Goal: Task Accomplishment & Management: Manage account settings

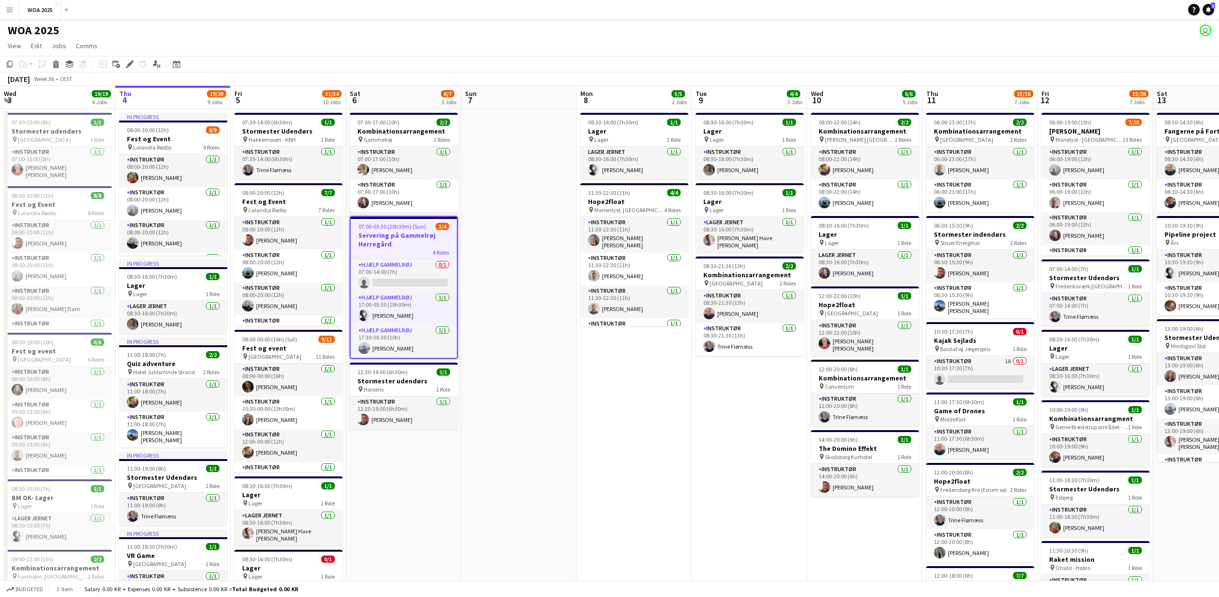
click at [13, 7] on app-icon "Menu" at bounding box center [10, 10] width 8 height 8
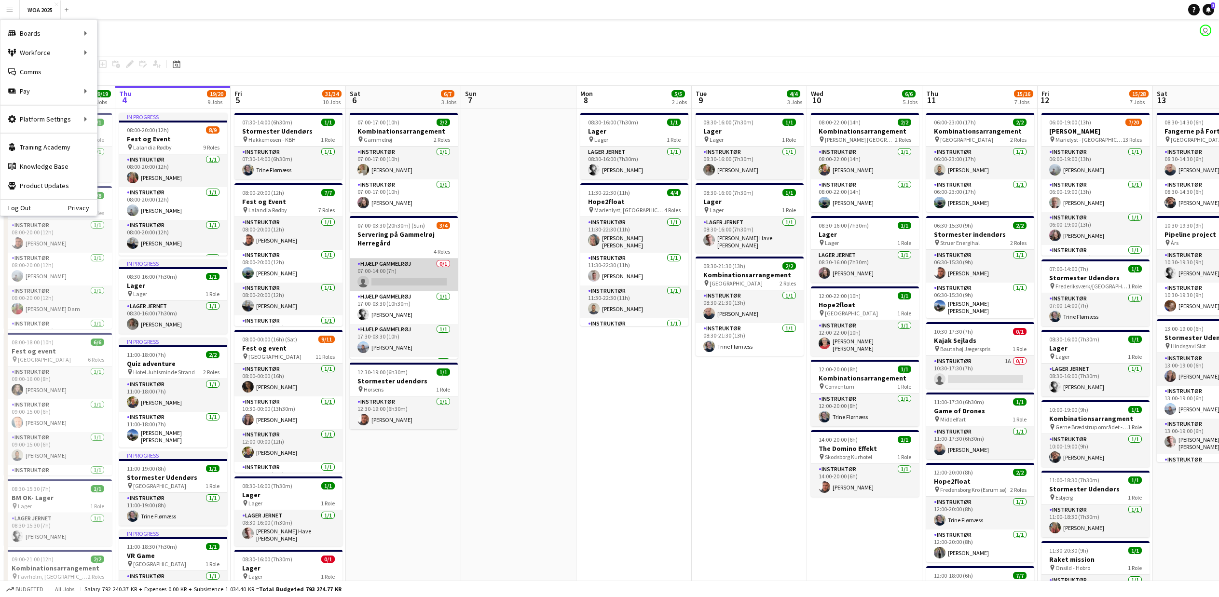
click at [398, 276] on app-card-role "Hjælp Gammelrøj 0/1 07:00-14:00 (7h) single-neutral-actions" at bounding box center [404, 275] width 108 height 33
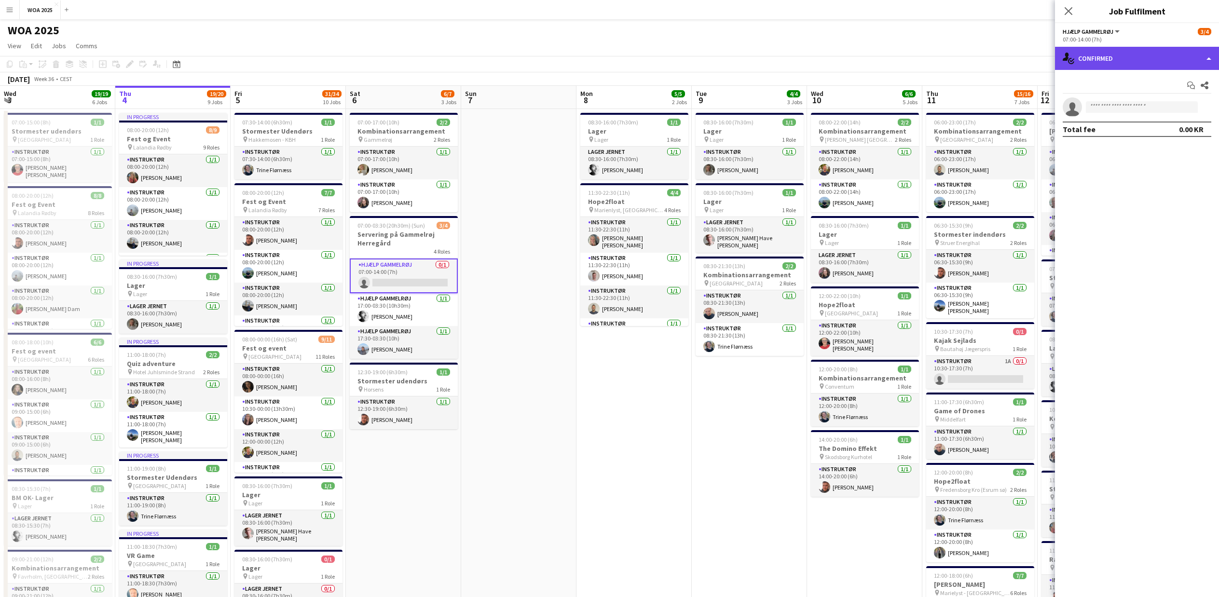
click at [1202, 59] on div "single-neutral-actions-check-2 Confirmed" at bounding box center [1137, 58] width 164 height 23
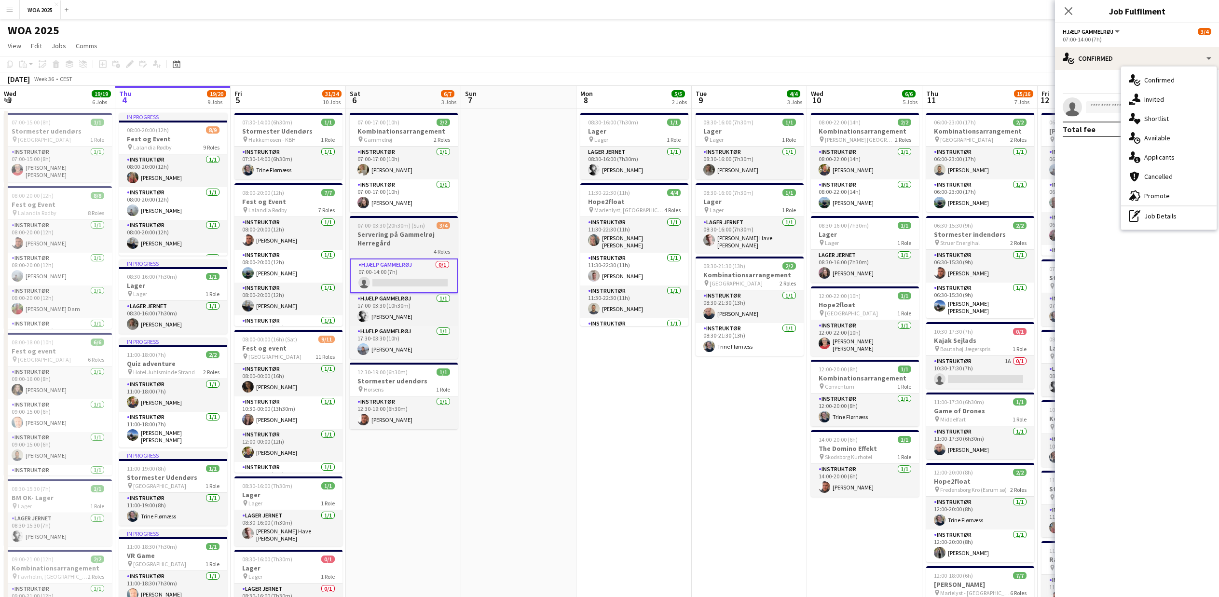
click at [366, 234] on h3 "Servering på Gammelrøj Herregård" at bounding box center [404, 238] width 108 height 17
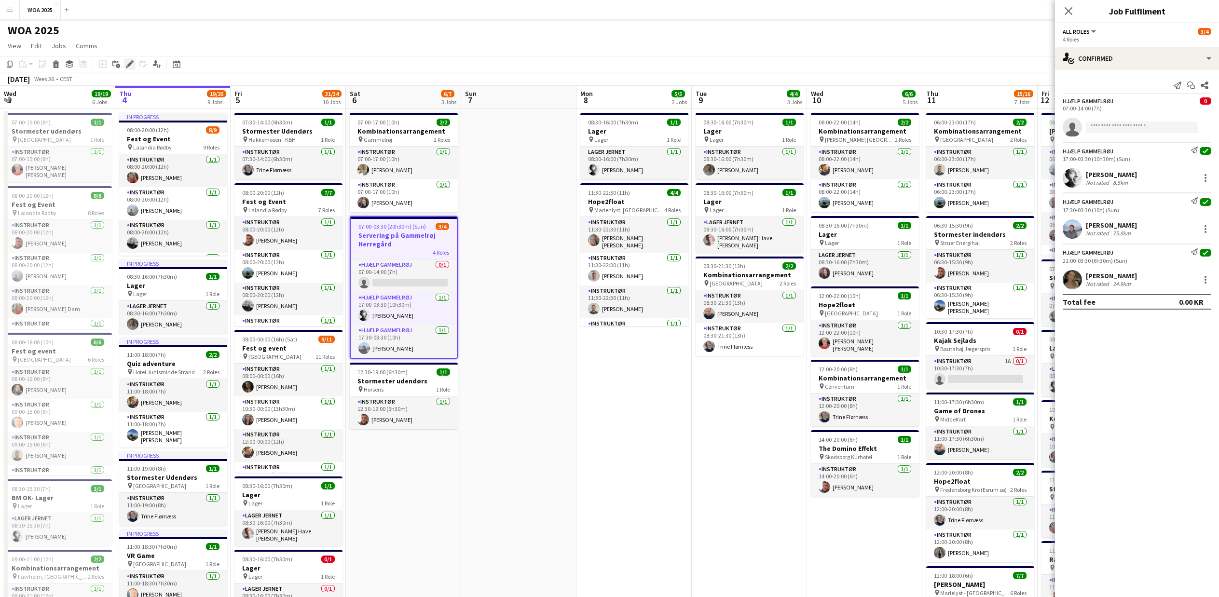
click at [127, 63] on icon "Edit" at bounding box center [130, 64] width 8 height 8
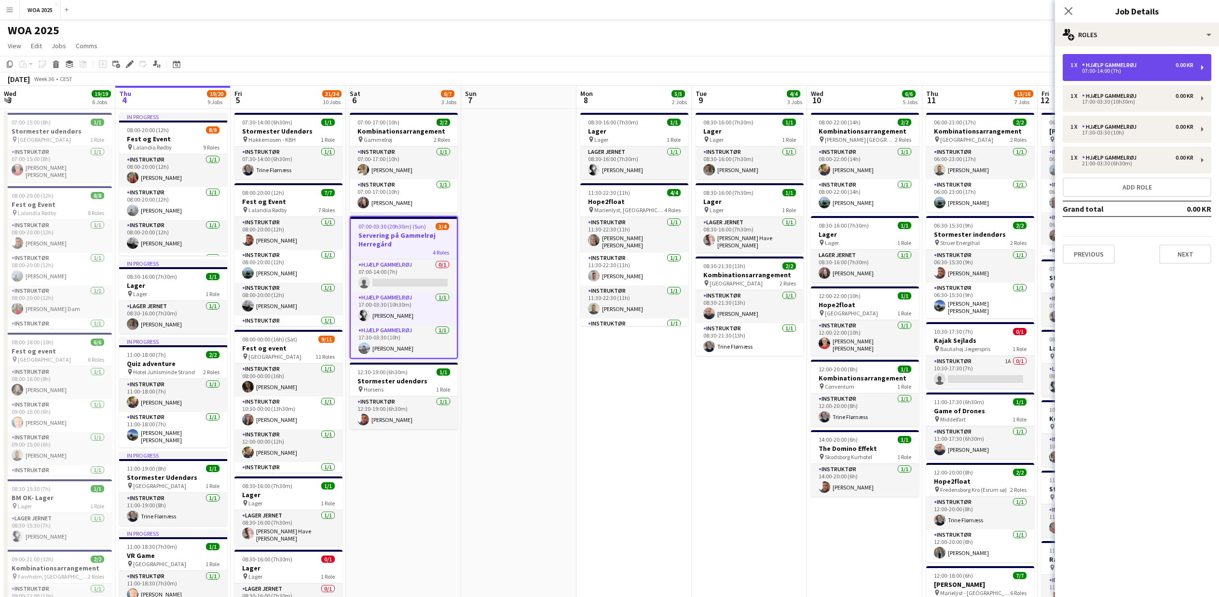
click at [1159, 61] on div "1 x Hjælp Gammelrøj 0.00 KR 07:00-14:00 (7h)" at bounding box center [1137, 67] width 149 height 27
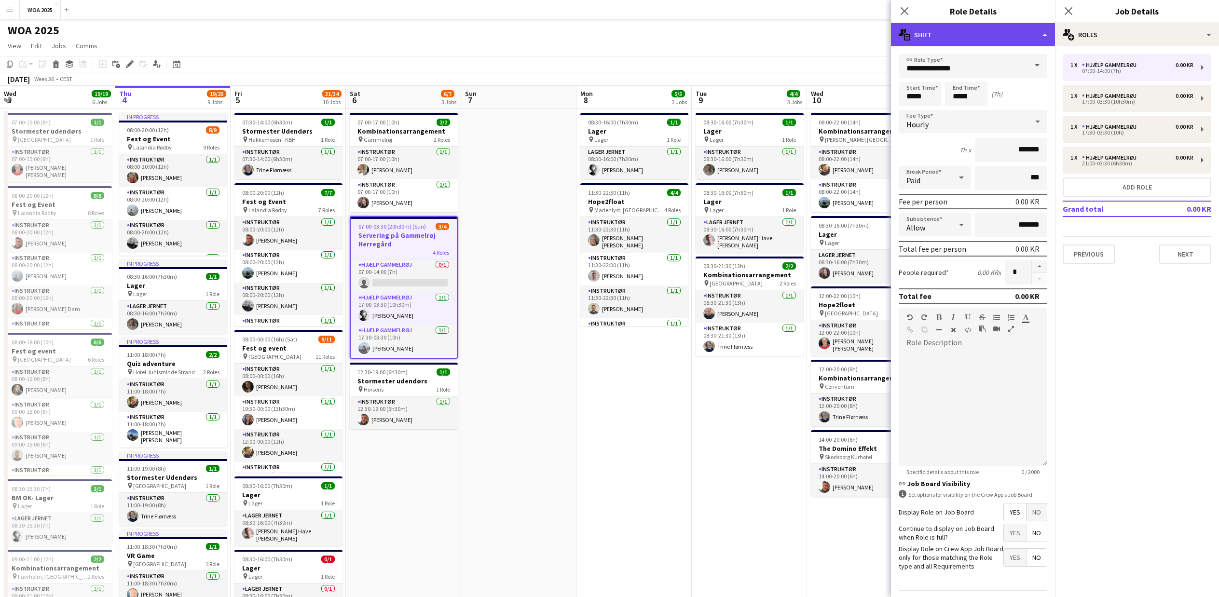
click at [1045, 34] on div "multiple-actions-text Shift" at bounding box center [973, 34] width 164 height 23
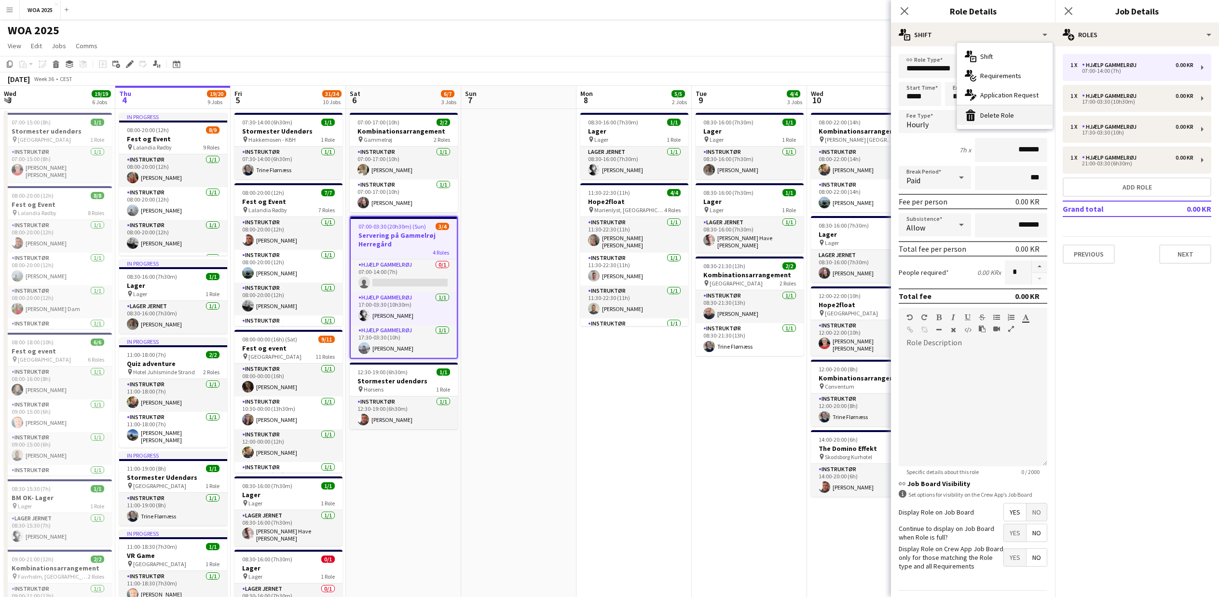
click at [1002, 114] on div "bin-2 Delete Role" at bounding box center [1005, 115] width 96 height 19
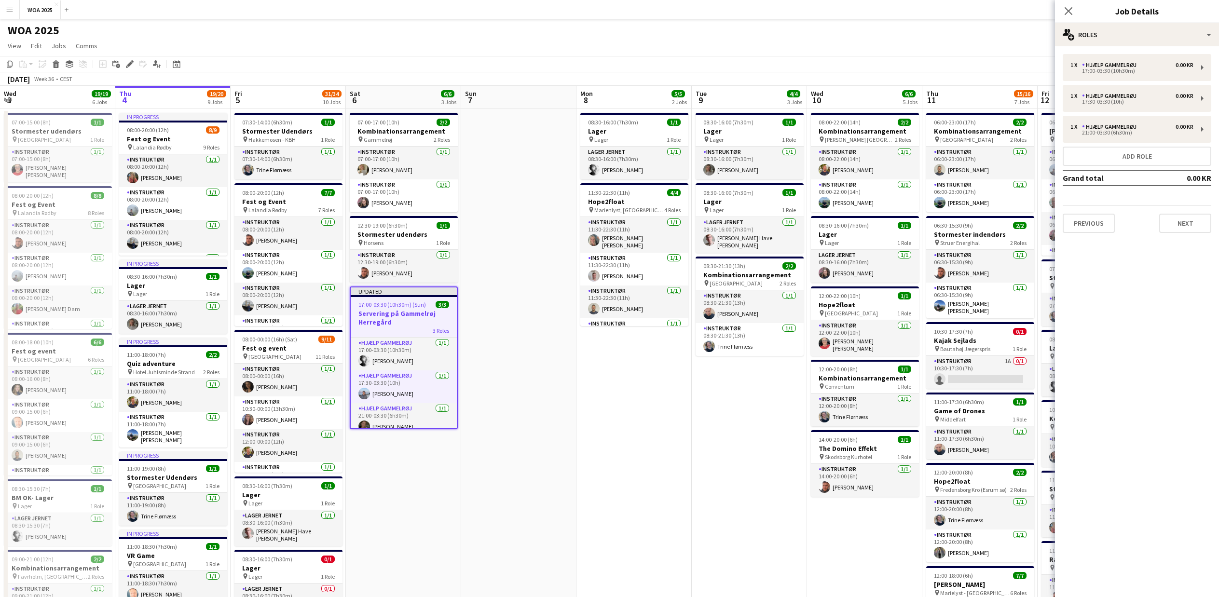
click at [16, 9] on button "Menu" at bounding box center [9, 9] width 19 height 19
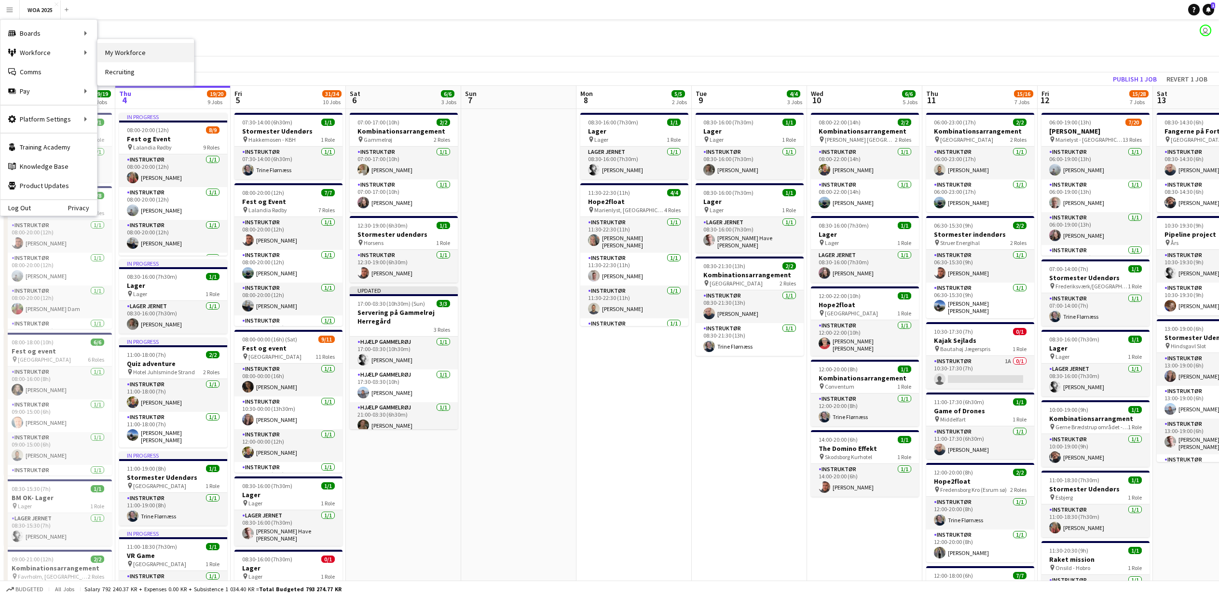
click at [128, 55] on link "My Workforce" at bounding box center [145, 52] width 96 height 19
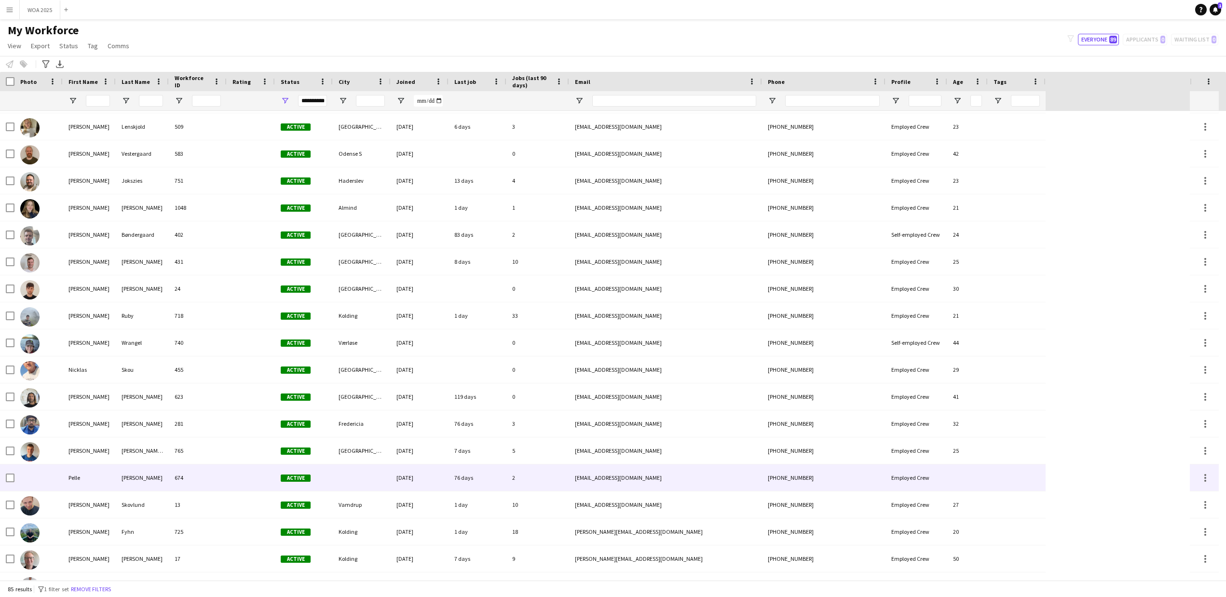
scroll to position [1357, 0]
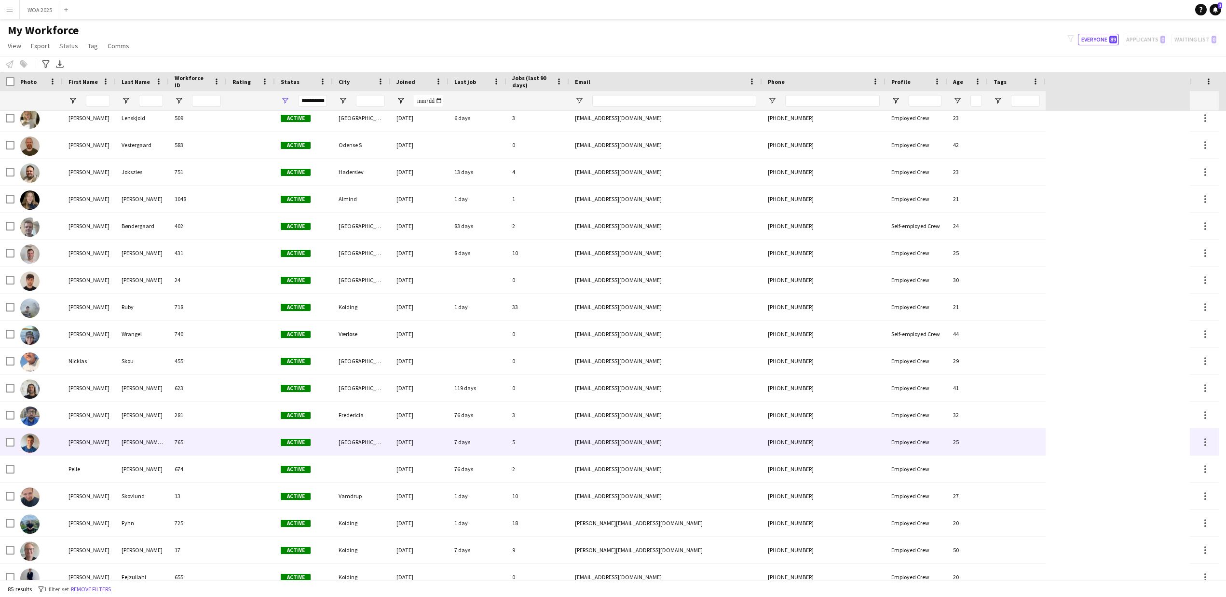
click at [79, 444] on div "[PERSON_NAME]" at bounding box center [89, 442] width 53 height 27
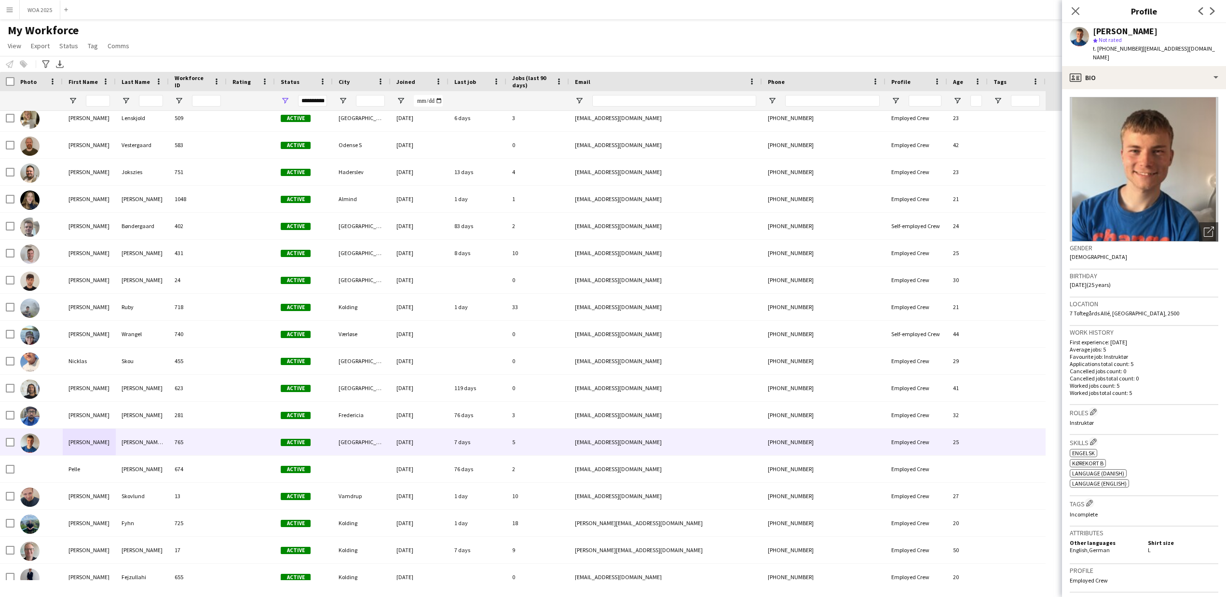
click at [756, 31] on div "My Workforce View Views Default view New view Update view Delete view Edit name…" at bounding box center [613, 39] width 1226 height 33
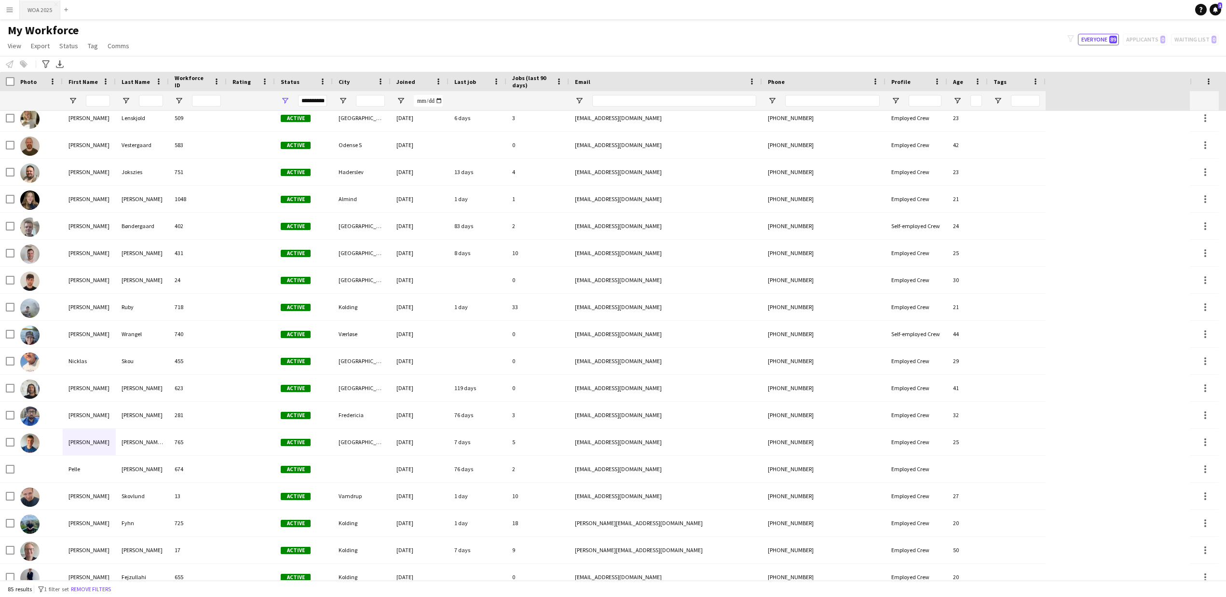
click at [42, 10] on button "WOA 2025 Close" at bounding box center [40, 9] width 41 height 19
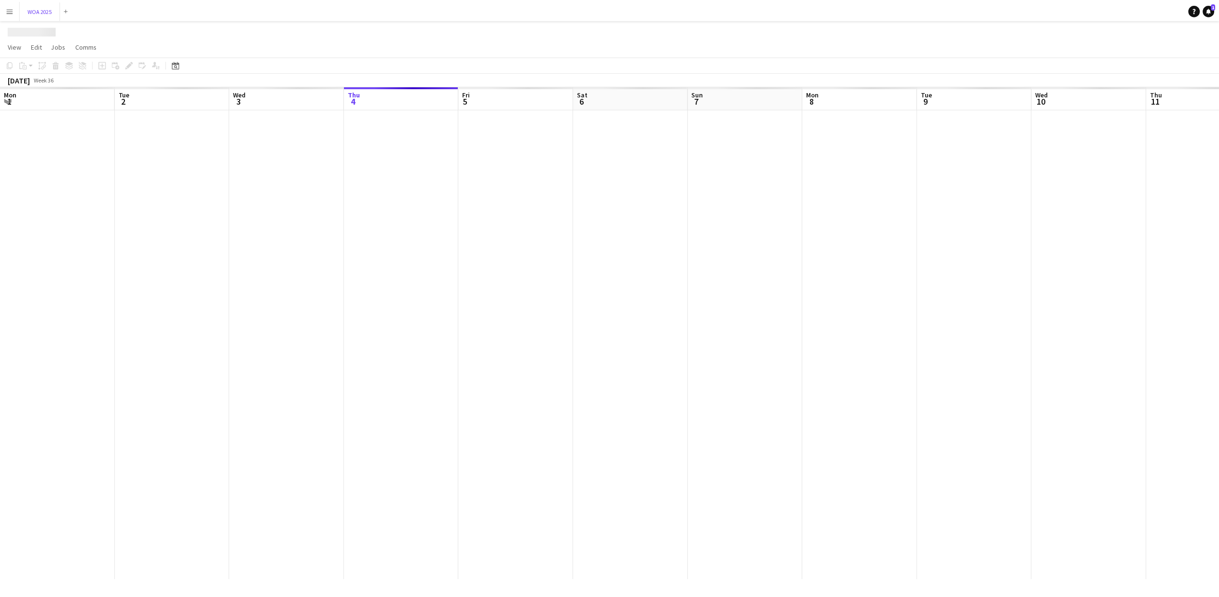
scroll to position [0, 231]
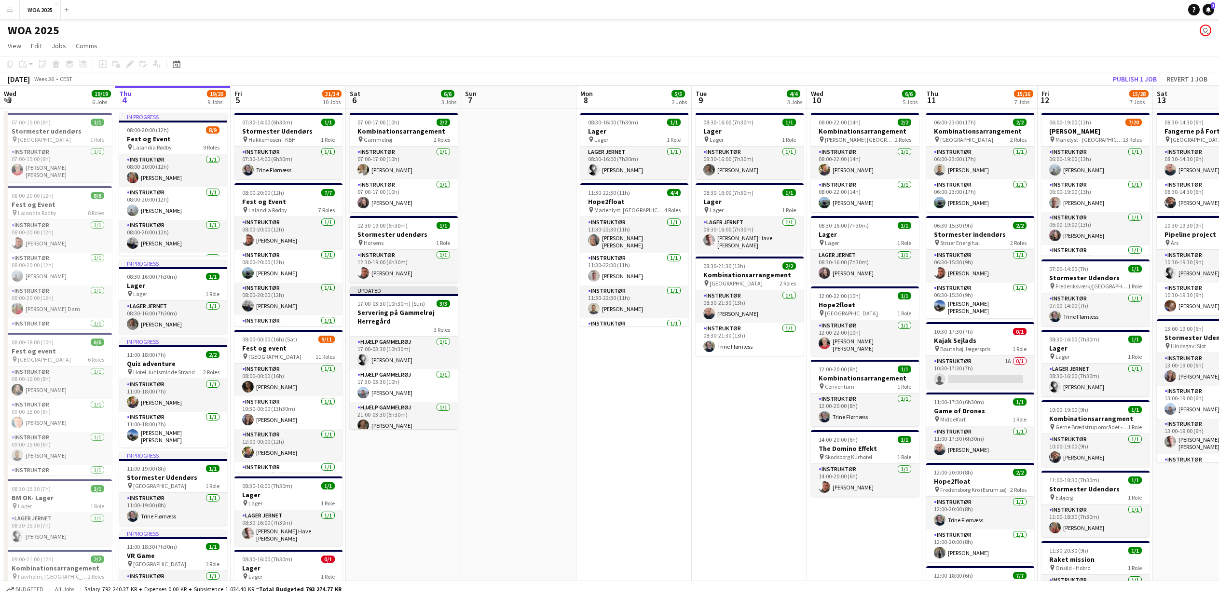
drag, startPoint x: 264, startPoint y: 47, endPoint x: 886, endPoint y: 47, distance: 622.4
click at [886, 47] on app-page-menu "View Day view expanded Day view collapsed Month view Date picker Jump to [DATE]…" at bounding box center [609, 47] width 1219 height 18
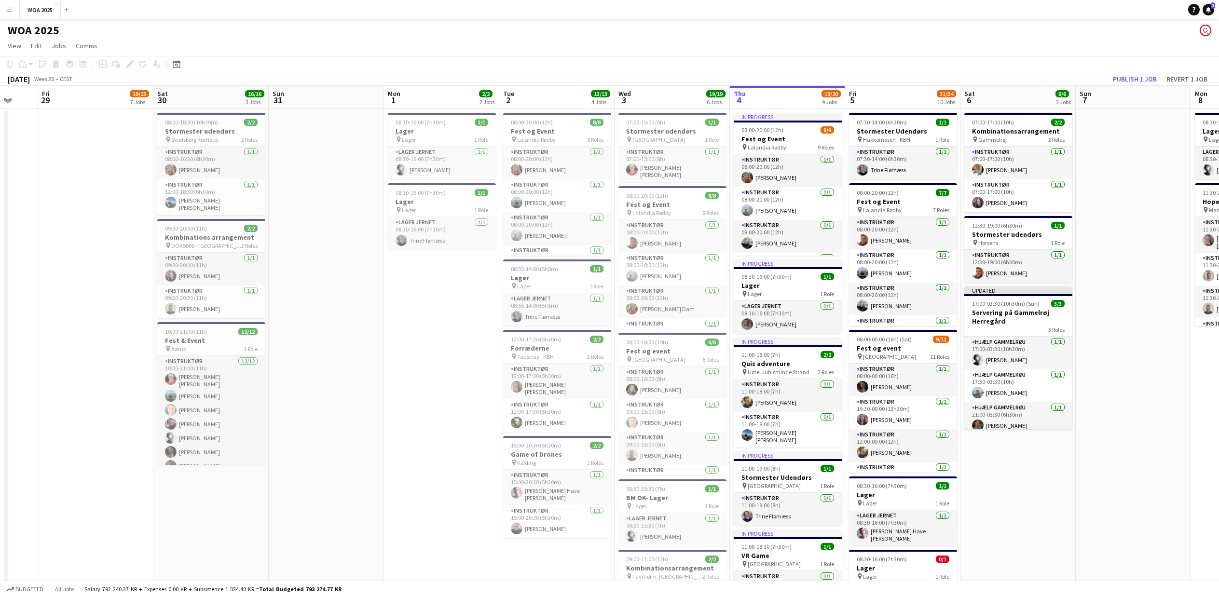
drag, startPoint x: 503, startPoint y: 530, endPoint x: 1124, endPoint y: 504, distance: 621.0
click at [1124, 504] on app-calendar-viewport "Wed 27 Thu 28 Fri 29 19/23 7 Jobs Sat 30 16/16 3 Jobs Sun 31 Mon 1 2/2 2 Jobs T…" at bounding box center [609, 607] width 1219 height 1042
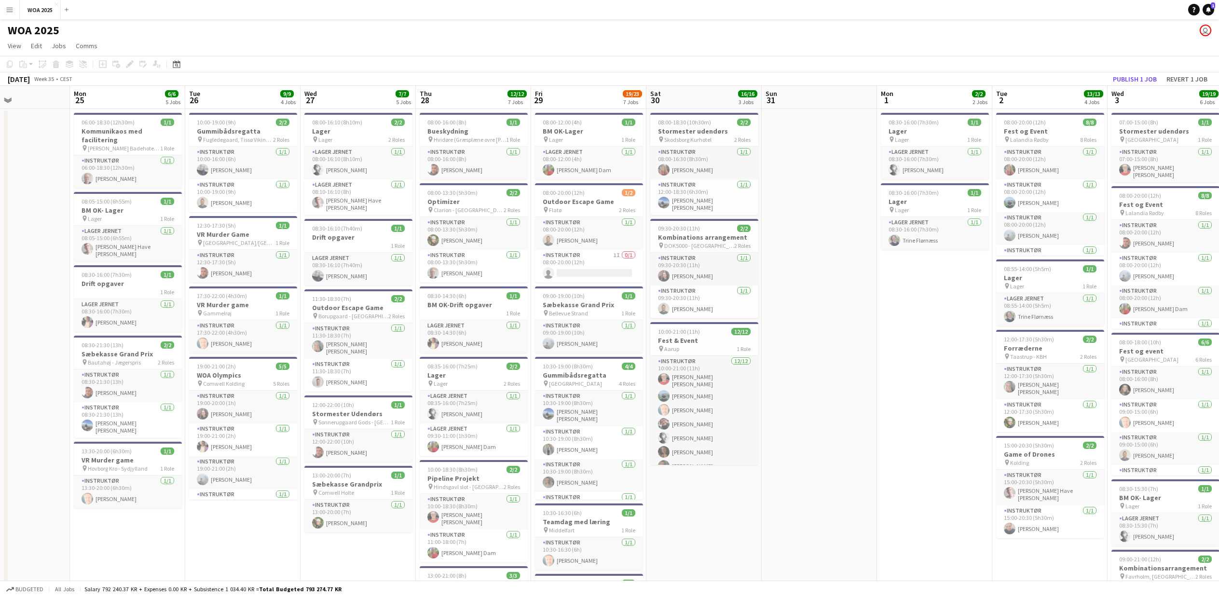
scroll to position [0, 268]
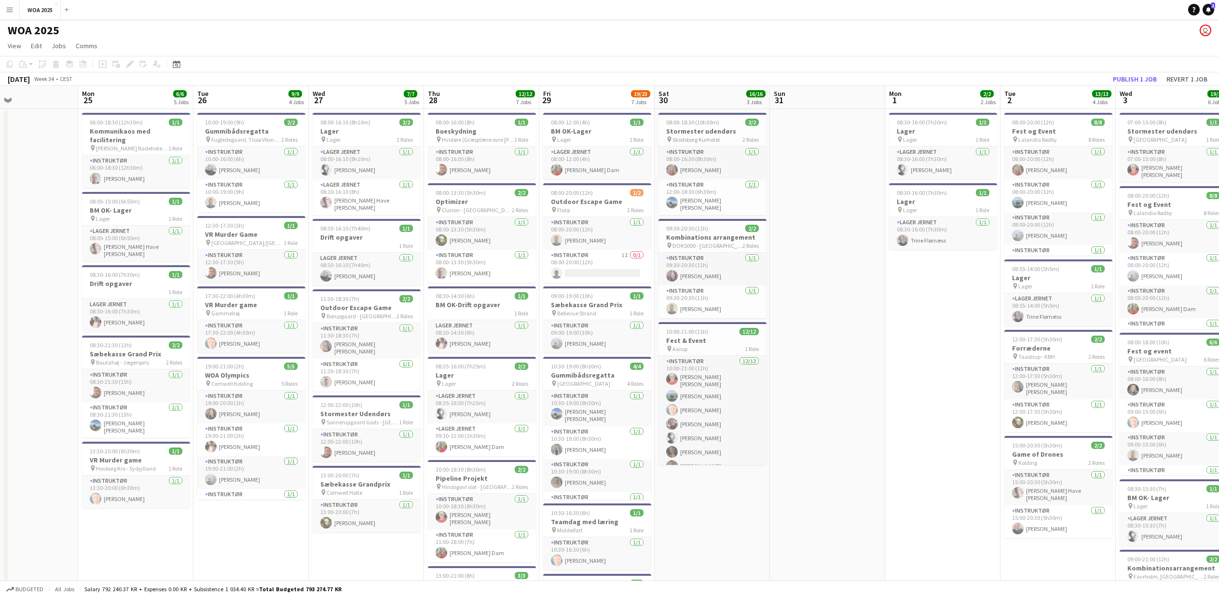
drag, startPoint x: 365, startPoint y: 508, endPoint x: 861, endPoint y: 508, distance: 495.5
click at [861, 508] on app-calendar-viewport "Fri 22 29/36 4 Jobs Sat 23 3/3 3 Jobs Sun 24 Mon 25 6/6 5 Jobs Tue 26 9/9 4 Job…" at bounding box center [609, 607] width 1219 height 1042
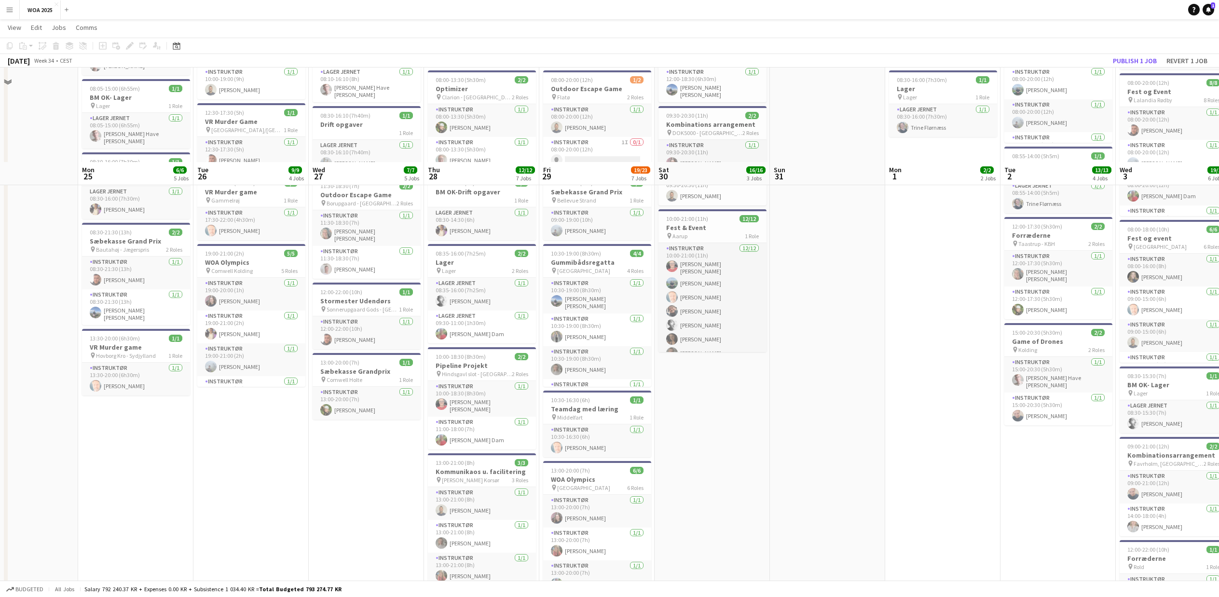
scroll to position [91, 0]
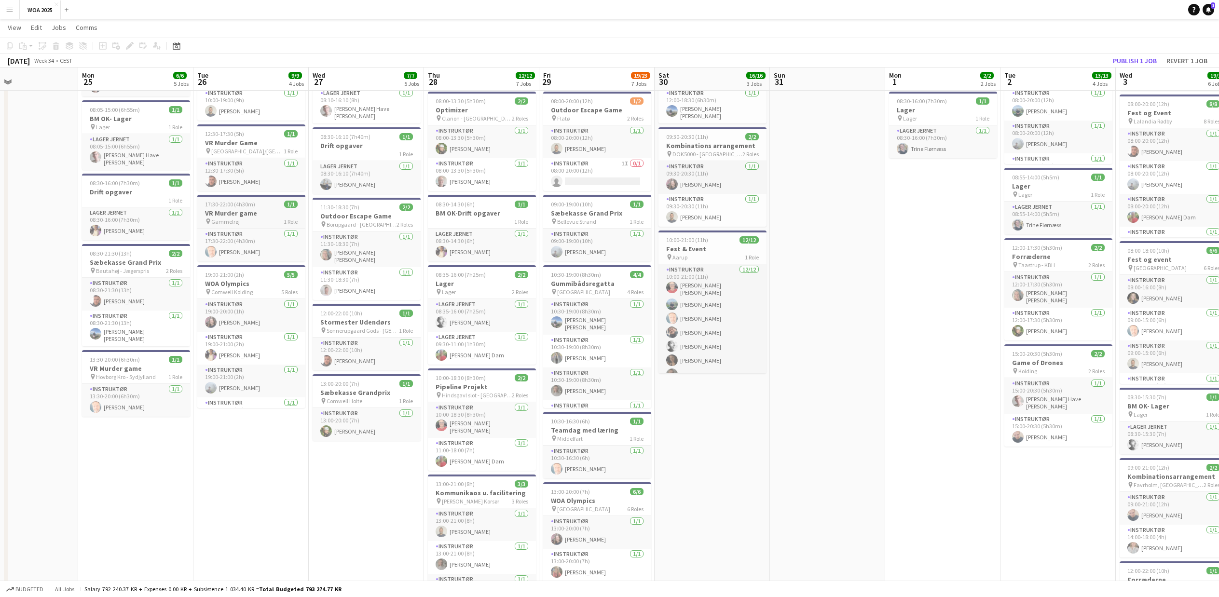
click at [248, 207] on span "17:30-22:00 (4h30m)" at bounding box center [230, 204] width 50 height 7
click at [130, 47] on icon at bounding box center [129, 45] width 5 height 5
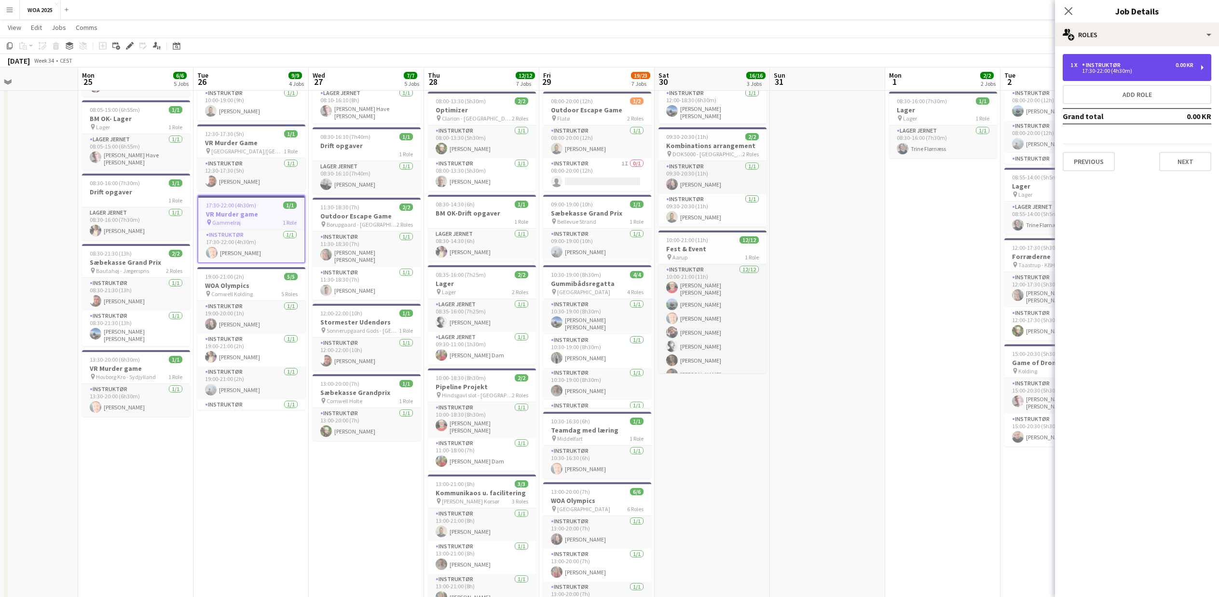
click at [1118, 61] on div "1 x Instruktør 0.00 KR 17:30-22:00 (4h30m)" at bounding box center [1137, 67] width 149 height 27
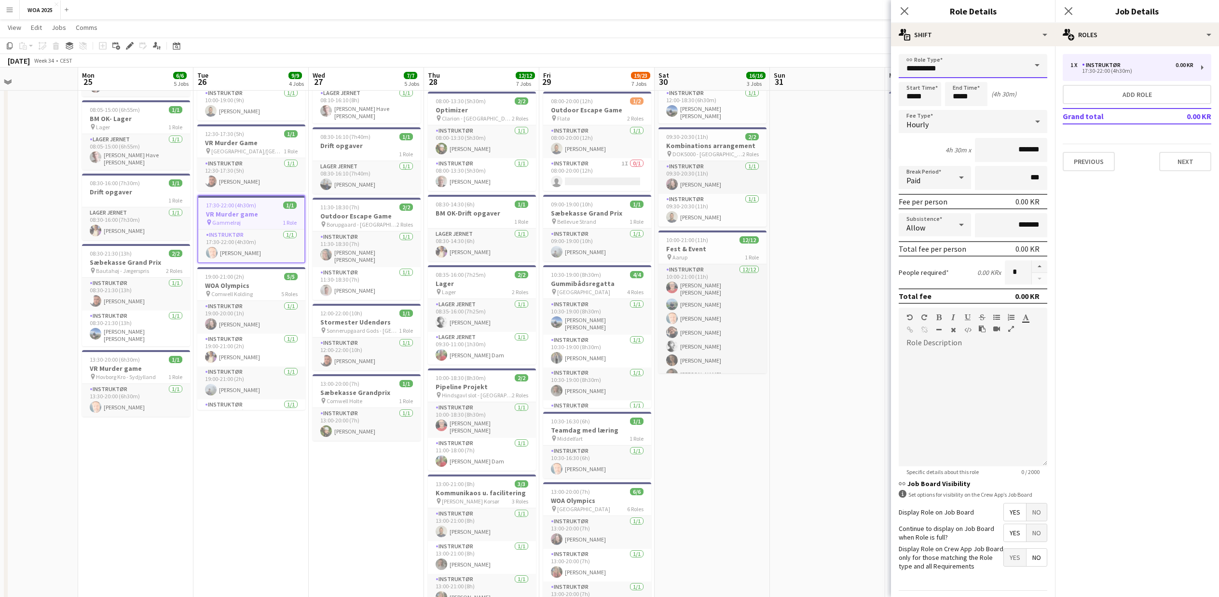
click at [987, 66] on input "**********" at bounding box center [973, 66] width 149 height 24
click at [989, 91] on span "Arrangementsansvarlig" at bounding box center [970, 93] width 126 height 9
type input "**********"
click at [919, 97] on body "Menu Boards Boards Boards All jobs Status Workforce Workforce My Workforce Recr…" at bounding box center [609, 480] width 1219 height 1143
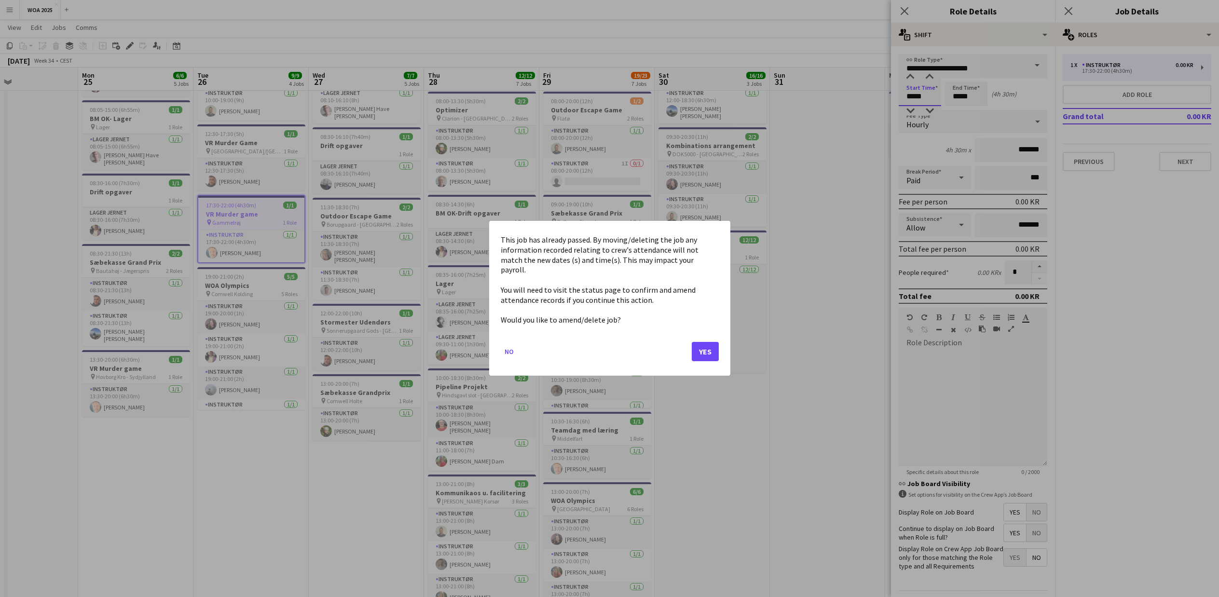
scroll to position [0, 0]
click at [703, 348] on button "Yes" at bounding box center [705, 352] width 27 height 19
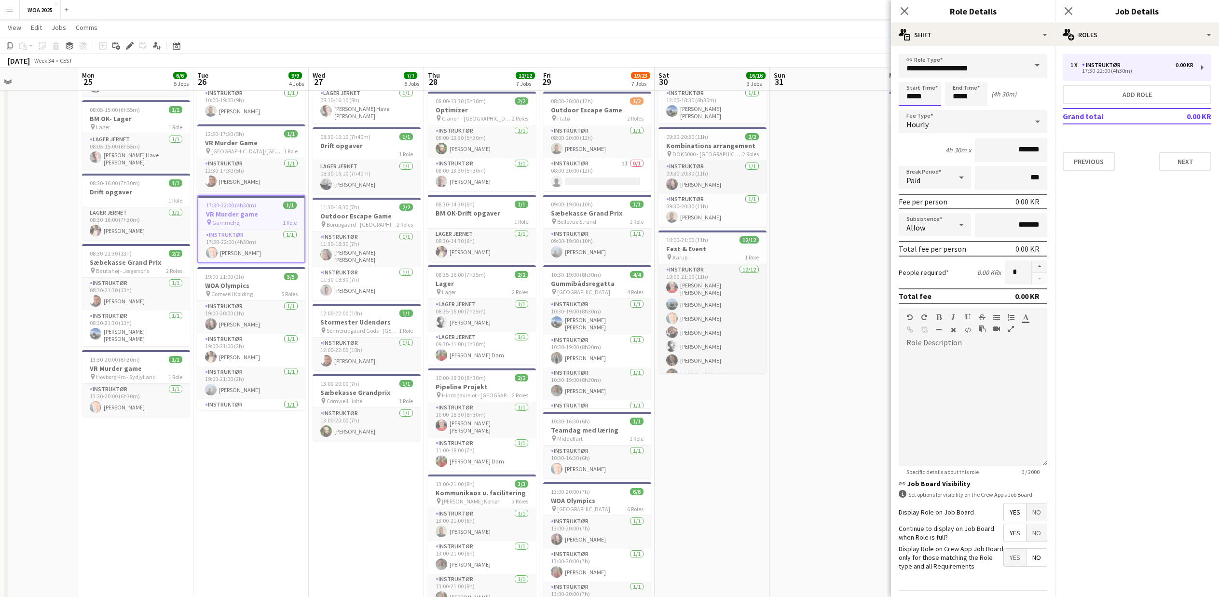
scroll to position [91, 0]
click at [928, 75] on div at bounding box center [929, 77] width 19 height 10
type input "*****"
click at [909, 110] on div at bounding box center [910, 111] width 19 height 10
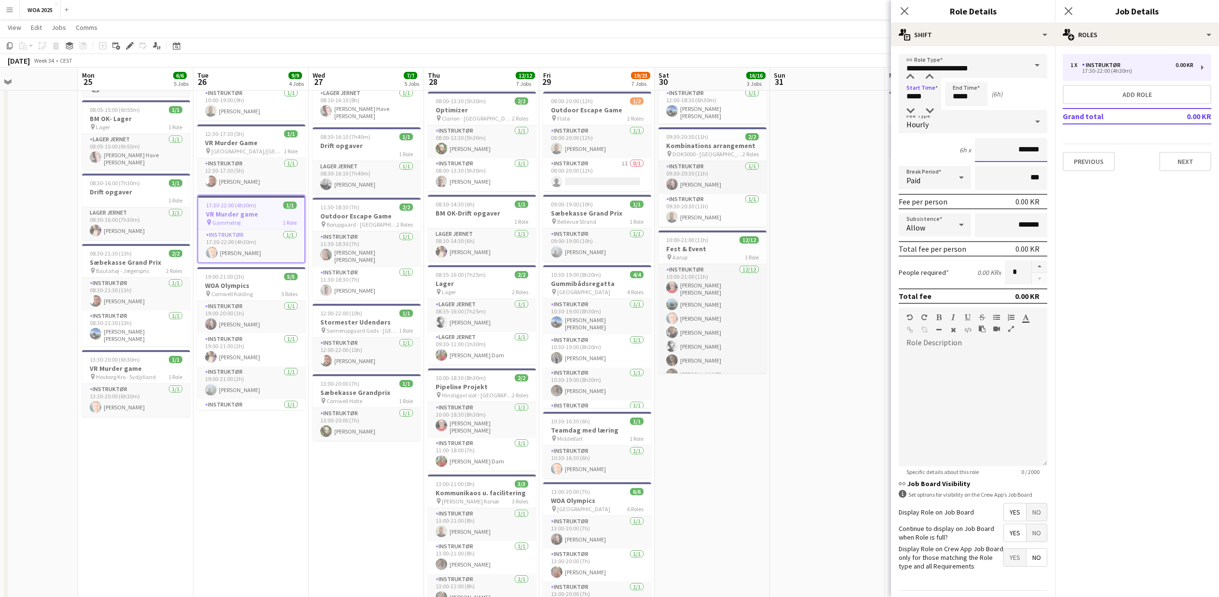
click at [999, 152] on input "*******" at bounding box center [1011, 150] width 72 height 24
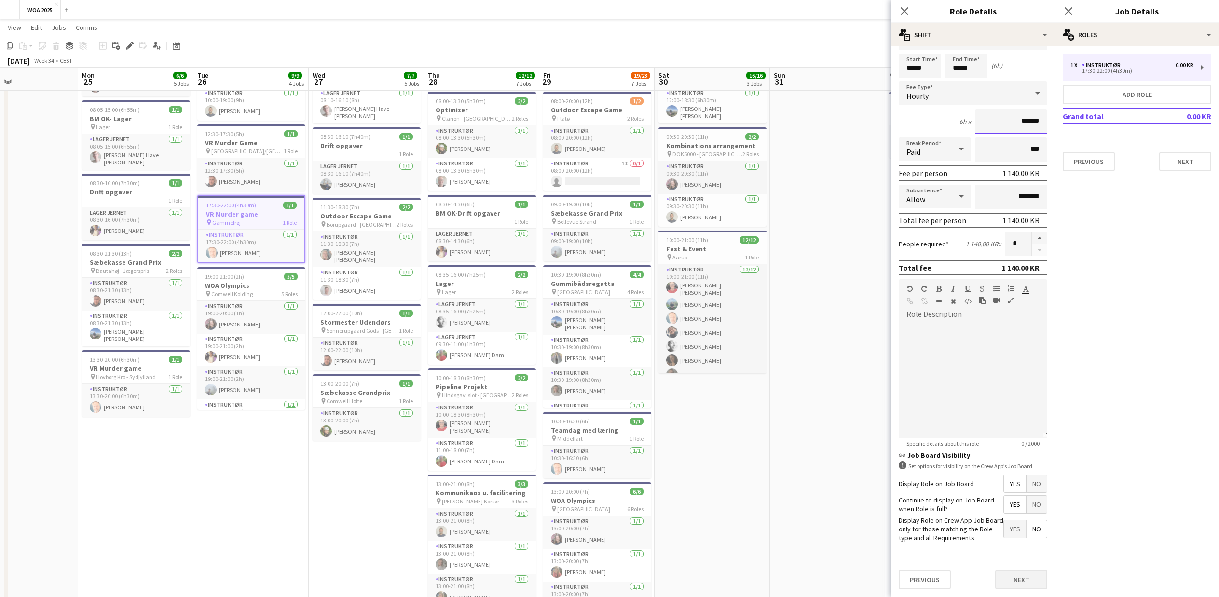
type input "******"
click at [1007, 576] on button "Next" at bounding box center [1021, 579] width 52 height 19
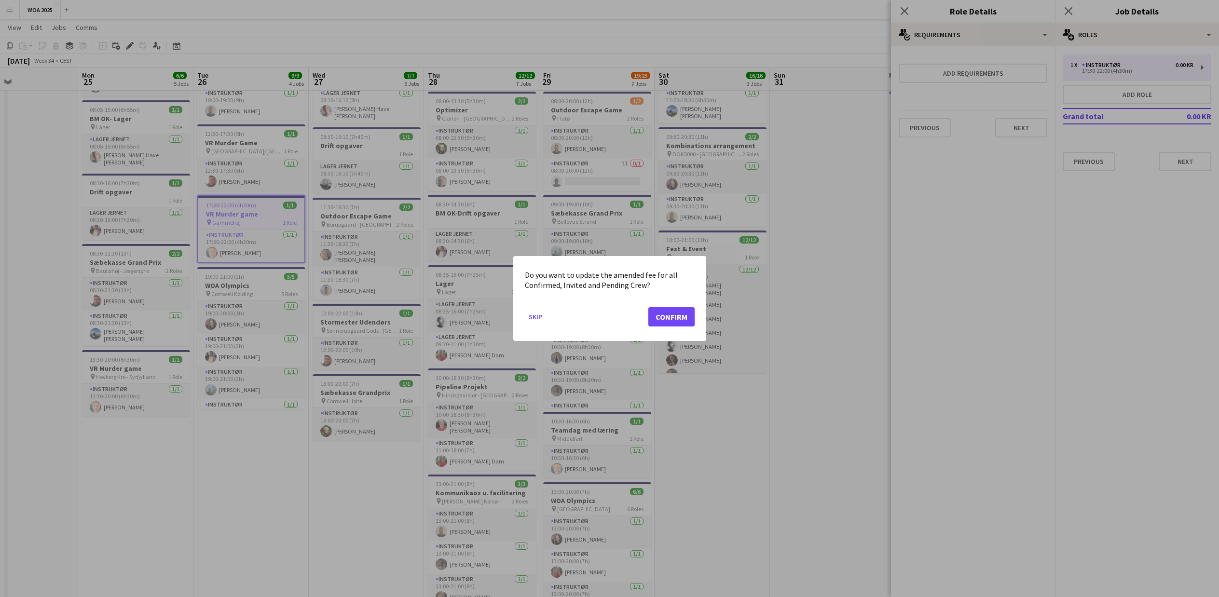
scroll to position [0, 0]
click at [689, 314] on button "Confirm" at bounding box center [671, 316] width 46 height 19
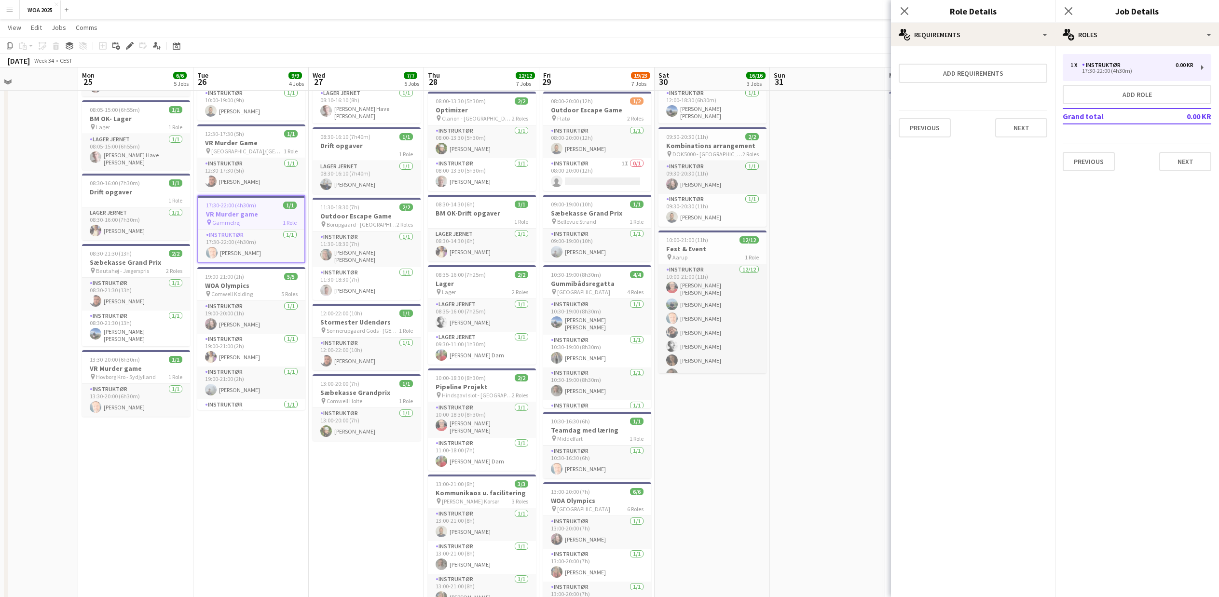
scroll to position [91, 0]
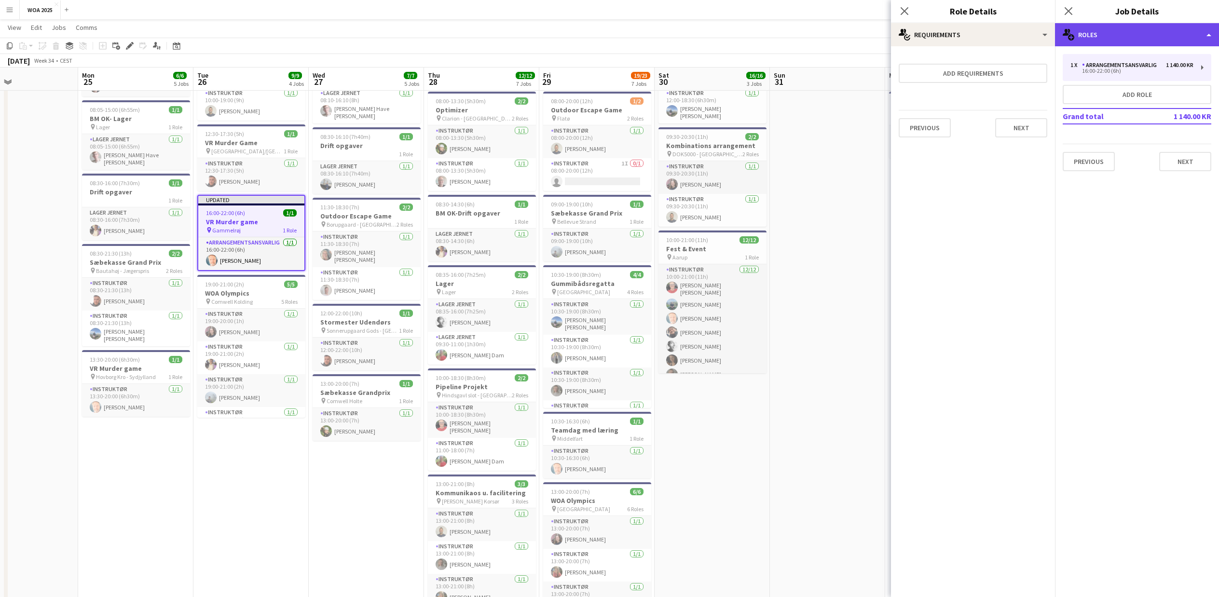
click at [1141, 40] on div "multiple-users-add Roles" at bounding box center [1137, 34] width 164 height 23
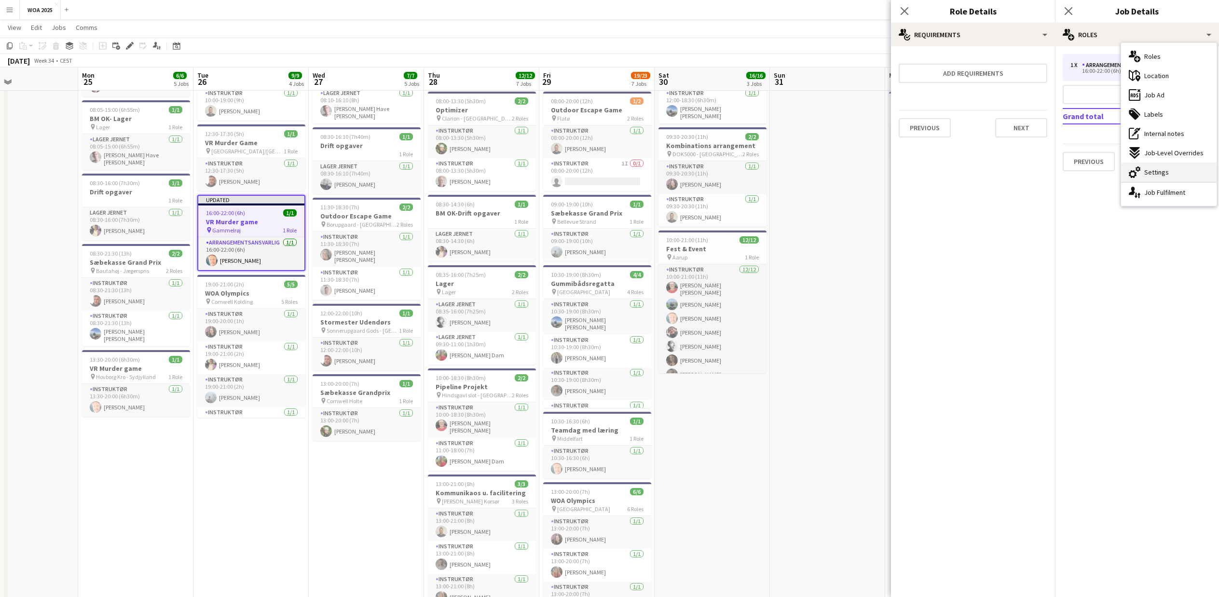
click at [1143, 174] on div "cog-double-3 Settings" at bounding box center [1169, 172] width 96 height 19
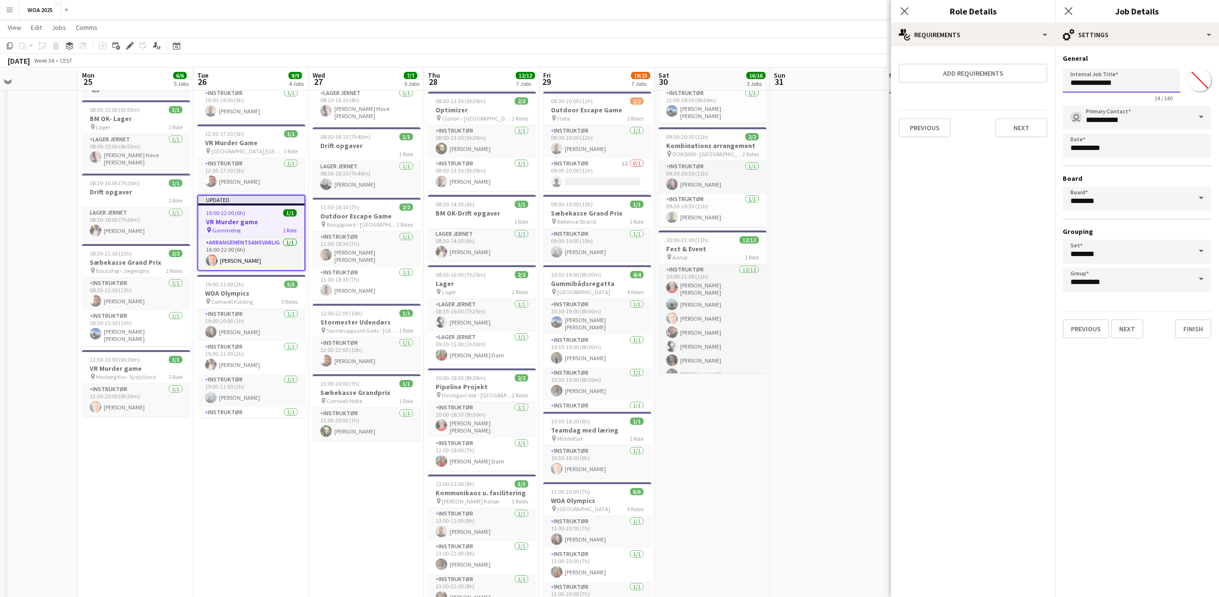
click at [1069, 81] on input "**********" at bounding box center [1122, 81] width 118 height 24
click at [1146, 87] on input "**********" at bounding box center [1122, 81] width 118 height 24
type input "**********"
click at [1194, 327] on button "Finish" at bounding box center [1193, 328] width 36 height 19
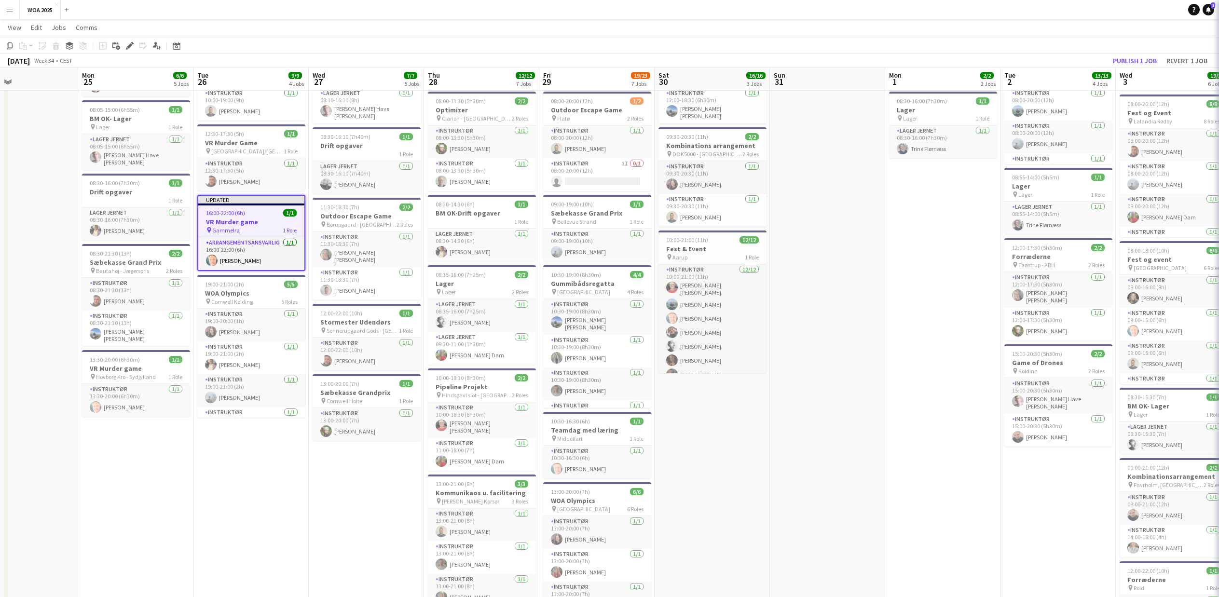
scroll to position [0, 0]
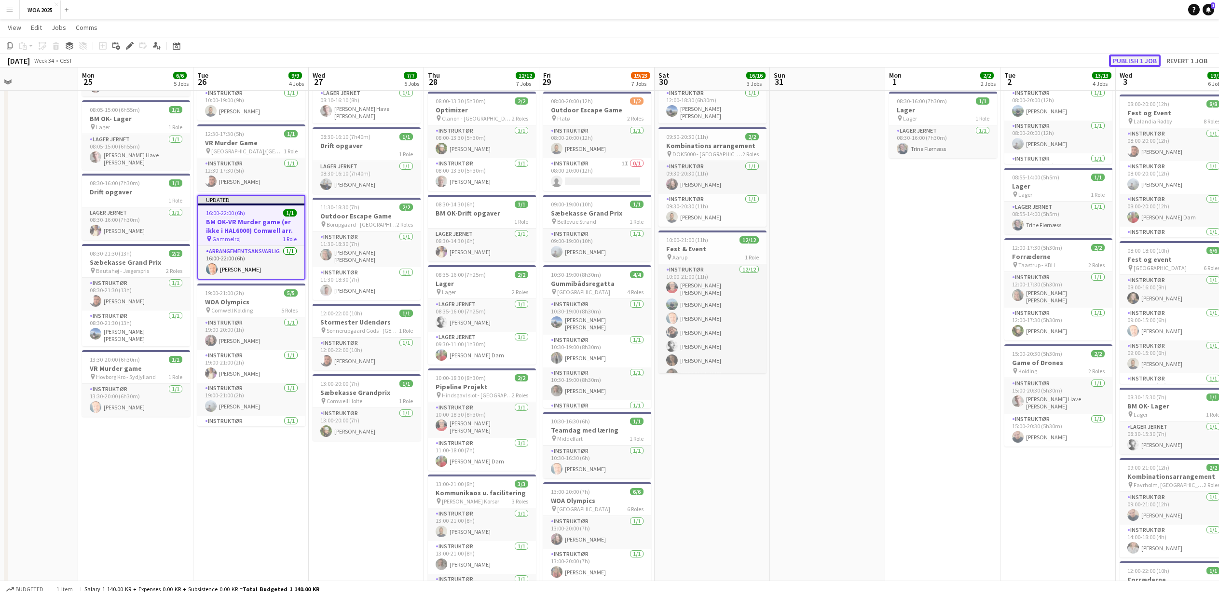
click at [1131, 60] on button "Publish 1 job" at bounding box center [1135, 61] width 52 height 13
